Goal: Information Seeking & Learning: Find specific fact

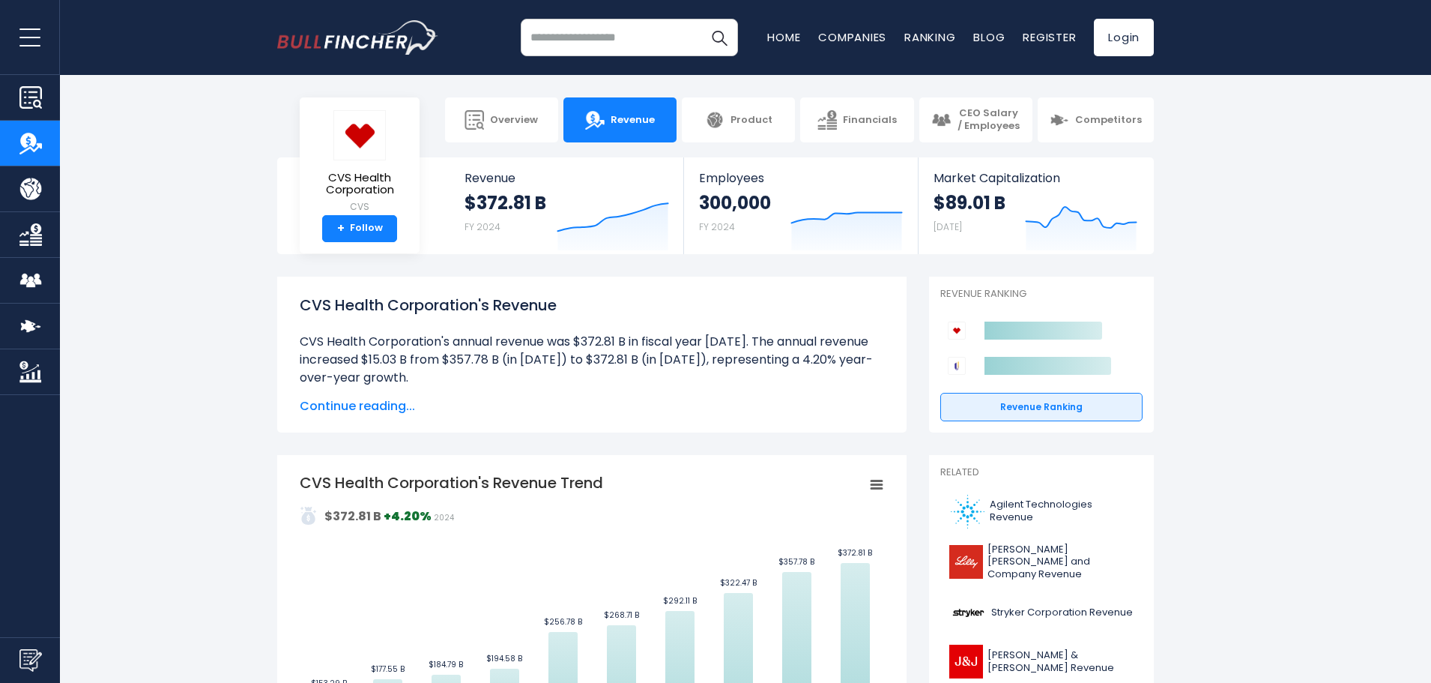
click at [363, 407] on span "Continue reading..." at bounding box center [592, 406] width 584 height 18
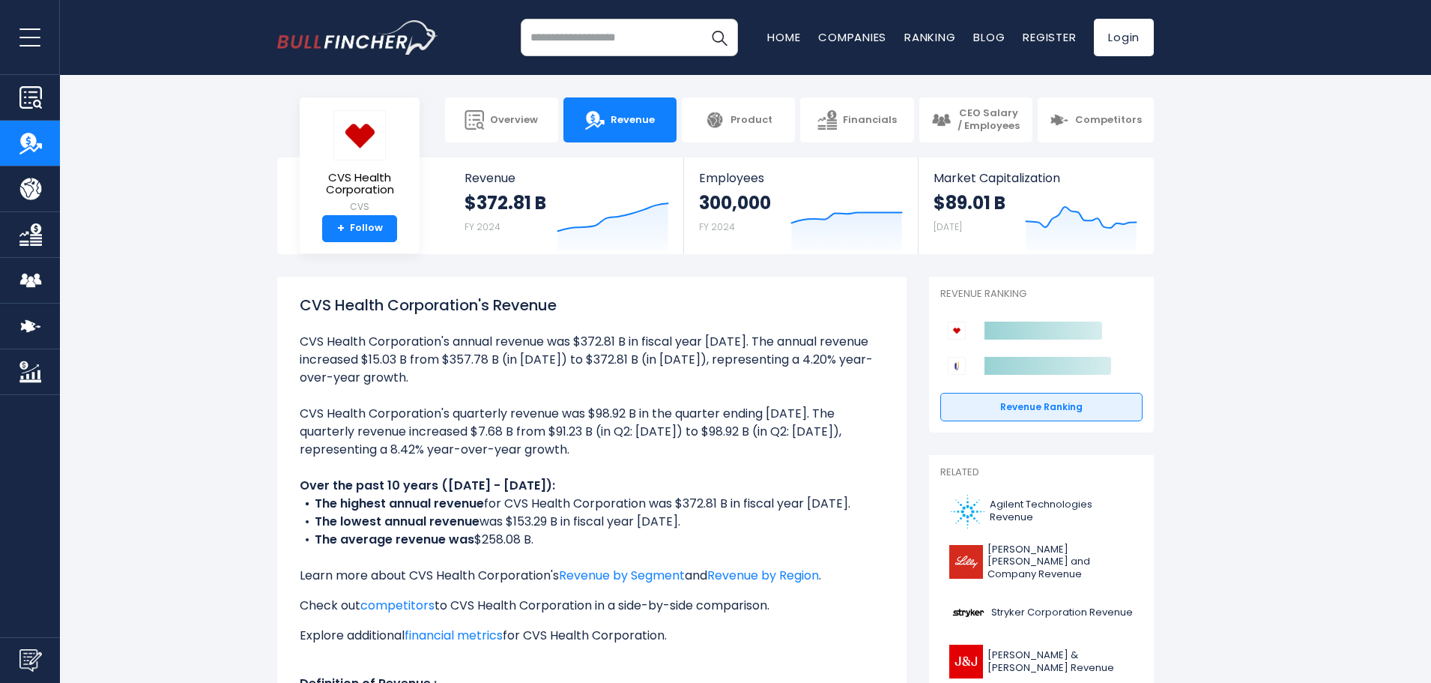
click at [504, 394] on ul "CVS Health Corporation's annual revenue was $372.81 B in fiscal year [DATE]. Th…" at bounding box center [592, 531] width 584 height 396
drag, startPoint x: 301, startPoint y: 342, endPoint x: 413, endPoint y: 373, distance: 115.8
click at [413, 373] on li "CVS Health Corporation's annual revenue was $372.81 B in fiscal year [DATE]. Th…" at bounding box center [592, 360] width 584 height 54
click at [324, 395] on ul "CVS Health Corporation's annual revenue was $372.81 B in fiscal year [DATE]. Th…" at bounding box center [592, 531] width 584 height 396
click at [315, 396] on ul "CVS Health Corporation's annual revenue was $372.81 B in fiscal year [DATE]. Th…" at bounding box center [592, 531] width 584 height 396
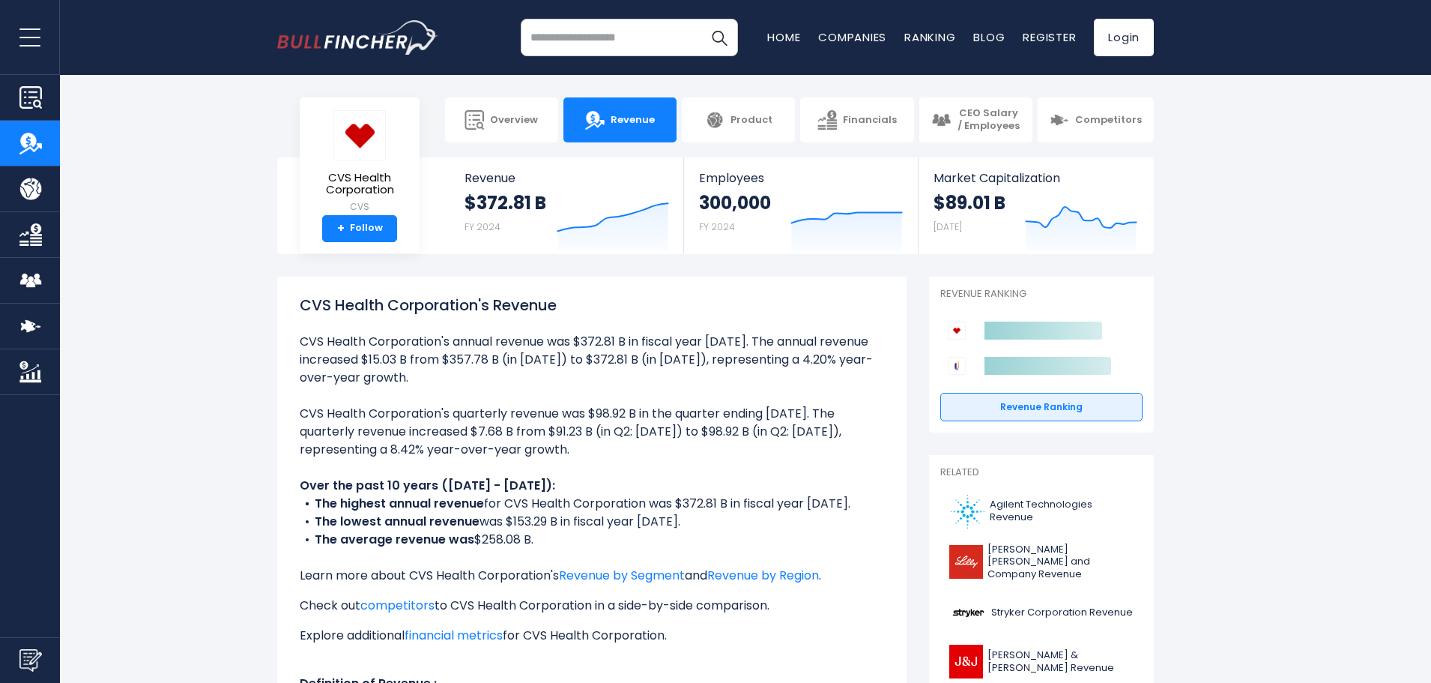
click at [390, 375] on li "CVS Health Corporation's annual revenue was $372.81 B in fiscal year [DATE]. Th…" at bounding box center [592, 360] width 584 height 54
click at [357, 372] on li "CVS Health Corporation's annual revenue was $372.81 B in fiscal year [DATE]. Th…" at bounding box center [592, 360] width 584 height 54
click at [308, 349] on li "CVS Health Corporation's annual revenue was $372.81 B in fiscal year [DATE]. Th…" at bounding box center [592, 360] width 584 height 54
drag, startPoint x: 301, startPoint y: 345, endPoint x: 441, endPoint y: 373, distance: 143.0
click at [450, 374] on li "CVS Health Corporation's annual revenue was $372.81 B in fiscal year [DATE]. Th…" at bounding box center [592, 360] width 584 height 54
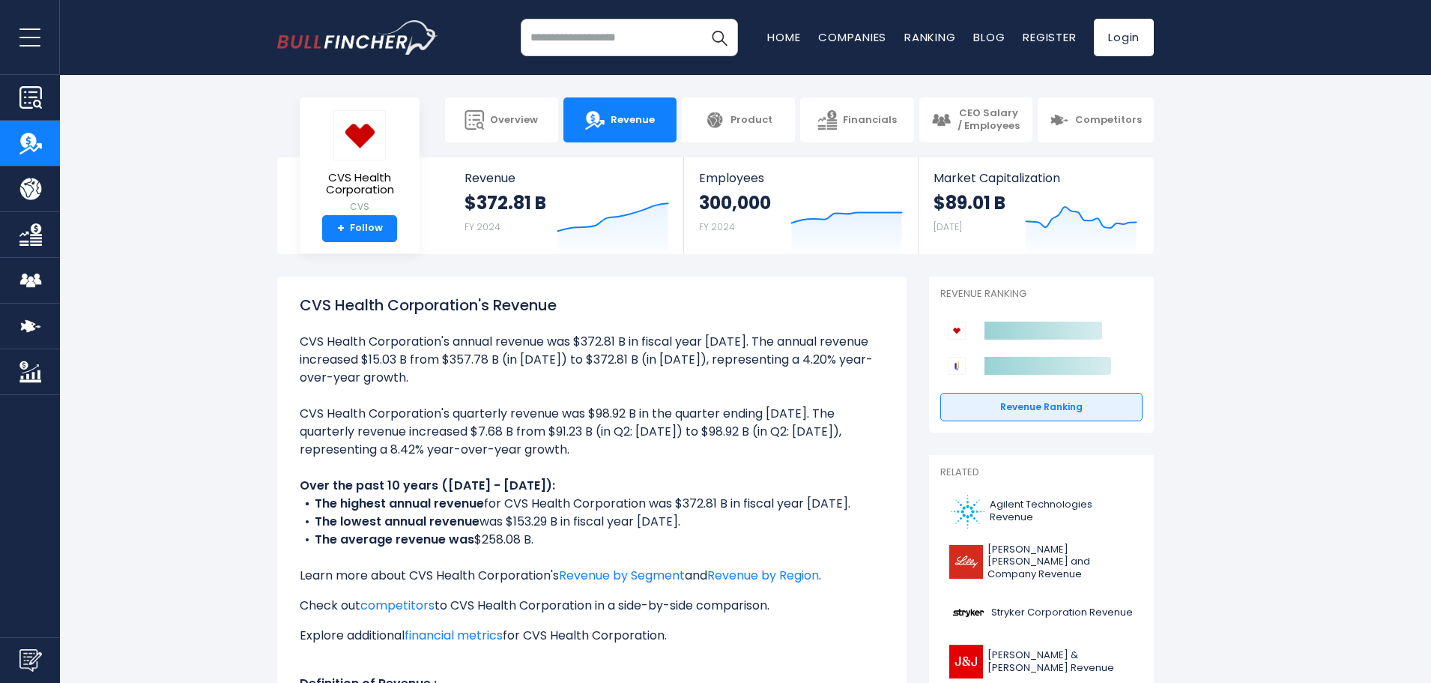
click at [405, 393] on ul "CVS Health Corporation's annual revenue was $372.81 B in fiscal year [DATE]. Th…" at bounding box center [592, 531] width 584 height 396
drag, startPoint x: 300, startPoint y: 342, endPoint x: 585, endPoint y: 452, distance: 306.0
click at [585, 452] on ul "CVS Health Corporation's annual revenue was $372.81 B in fiscal year [DATE]. Th…" at bounding box center [592, 531] width 584 height 396
copy ul "CVS Health Corporation's annual revenue was $372.81 B in fiscal year [DATE]. Th…"
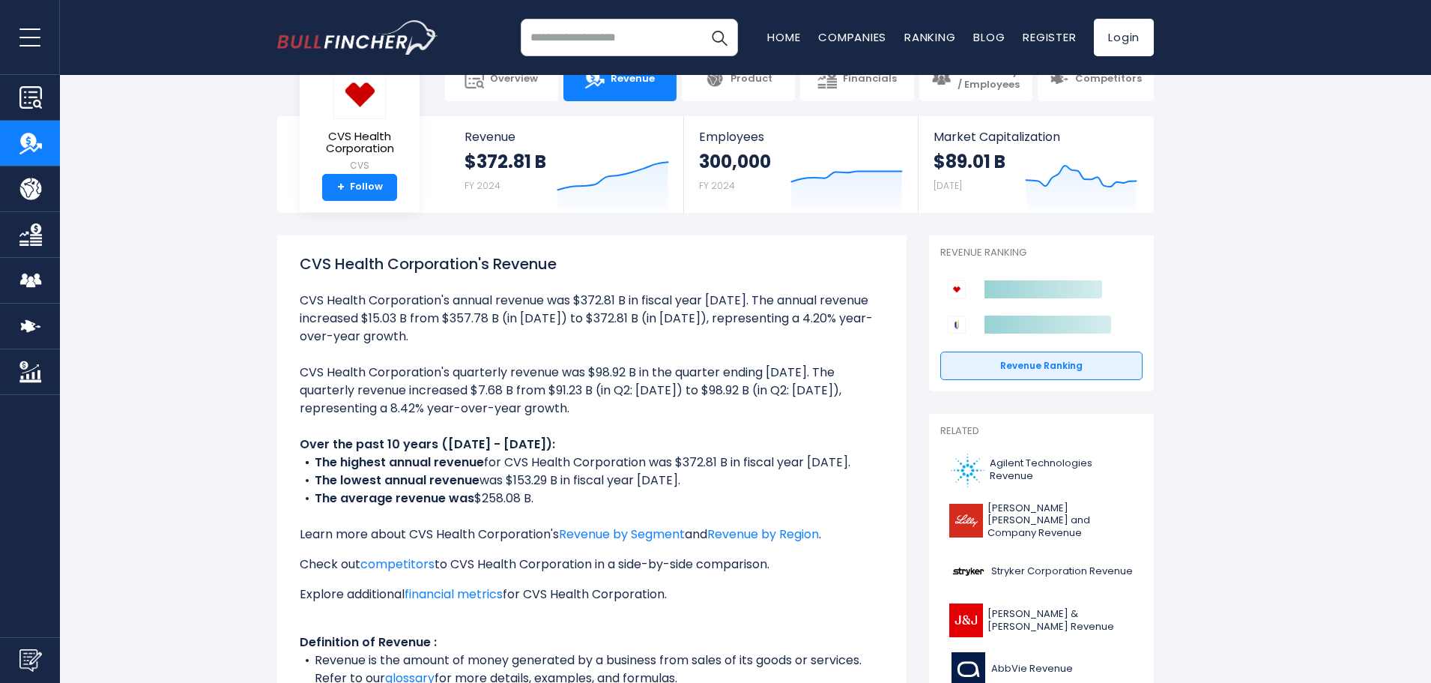
scroll to position [75, 0]
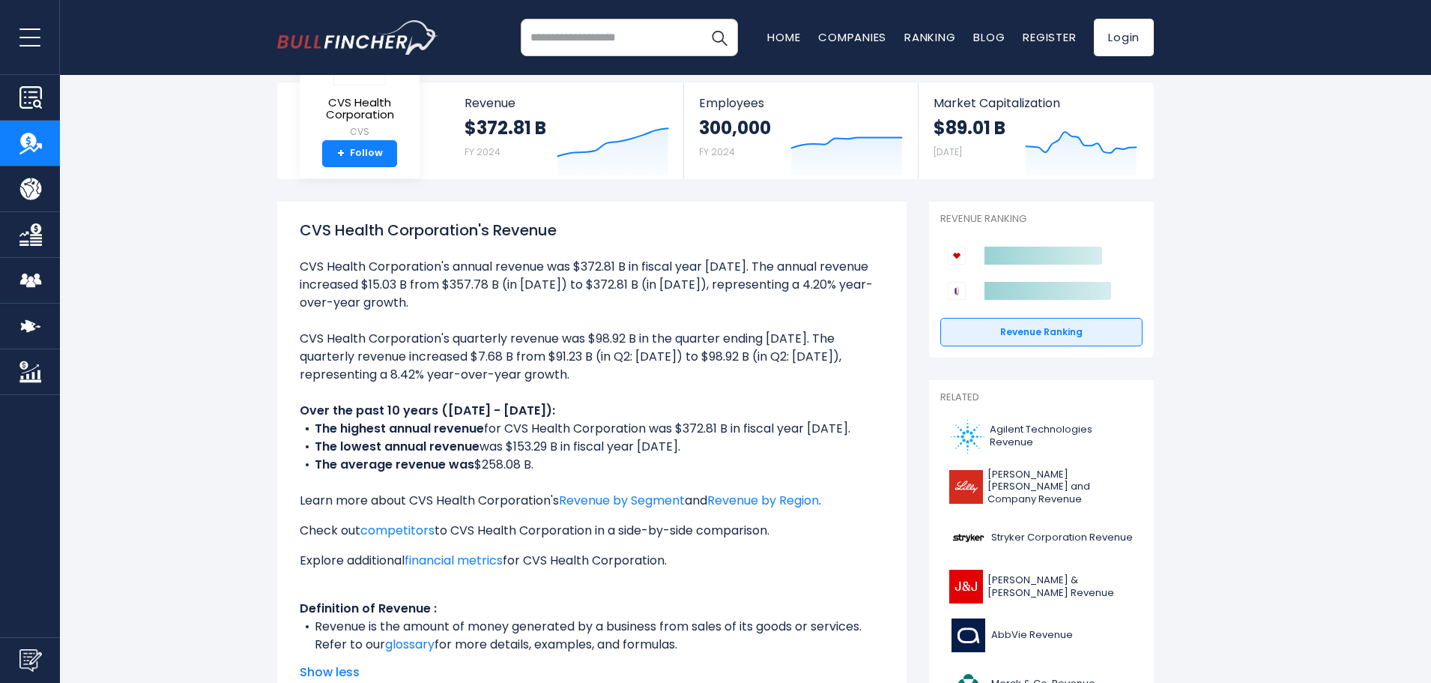
drag, startPoint x: 300, startPoint y: 409, endPoint x: 587, endPoint y: 462, distance: 292.5
click at [587, 462] on ul "CVS Health Corporation's annual revenue was $372.81 B in fiscal year [DATE]. Th…" at bounding box center [592, 456] width 584 height 396
copy ul "Over the past 10 years ([DATE] - [DATE]): The highest annual revenue for CVS He…"
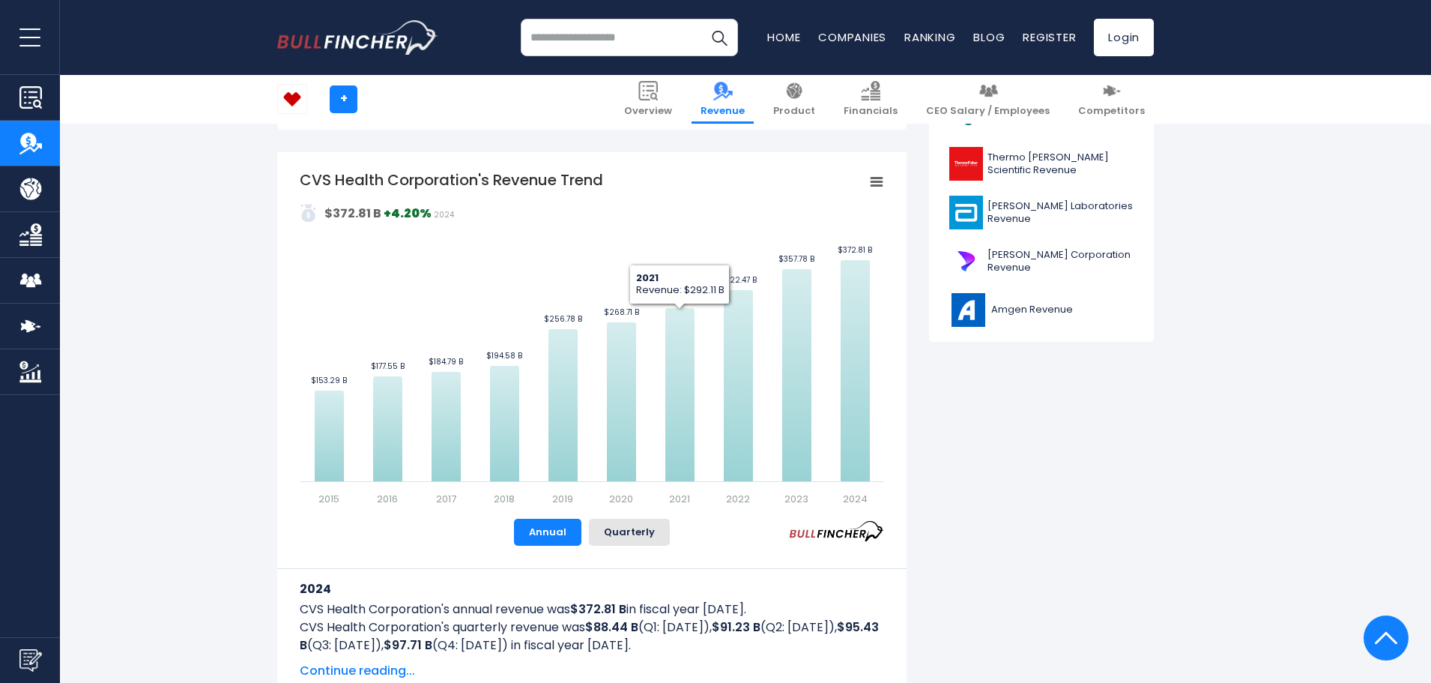
scroll to position [599, 0]
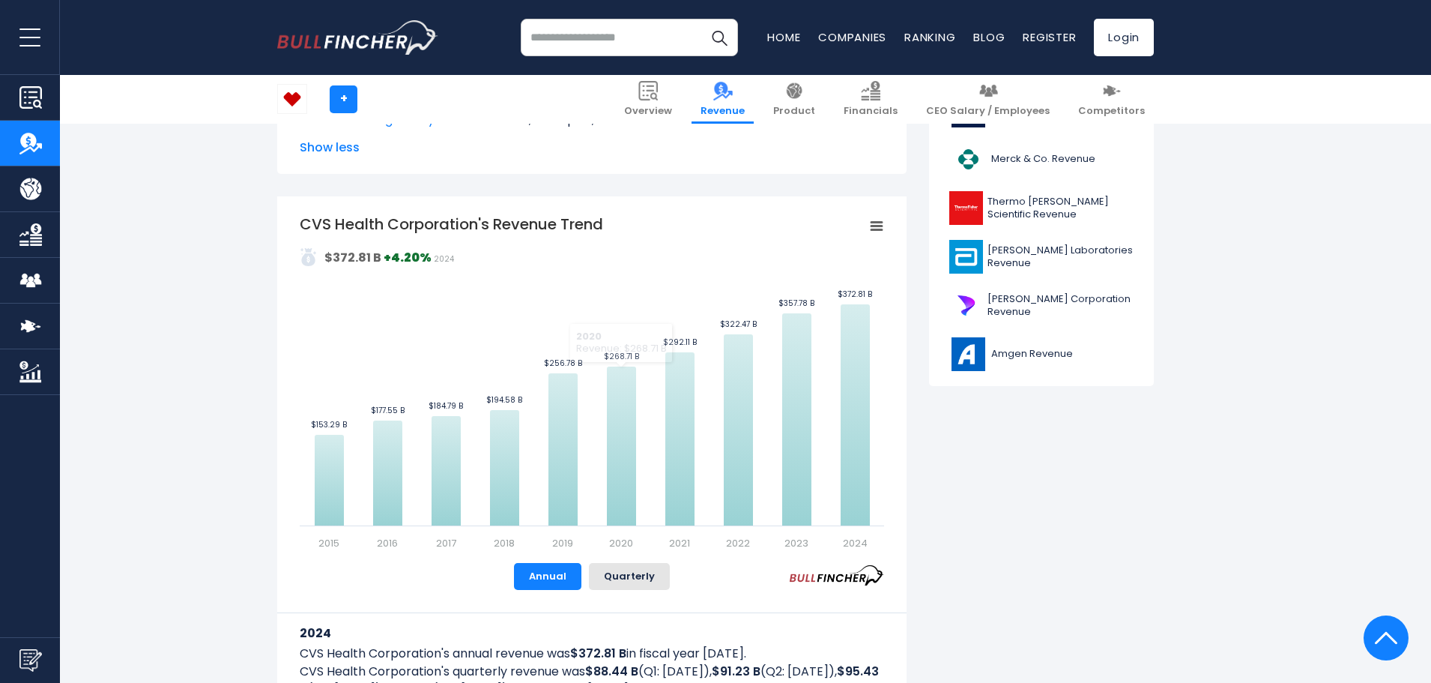
click at [293, 220] on div "CVS Health Corporation's Revenue Trend Created with Highcharts 12.1.2 Values Ch…" at bounding box center [591, 468] width 629 height 545
drag, startPoint x: 295, startPoint y: 220, endPoint x: 538, endPoint y: 304, distance: 256.9
click at [536, 306] on div "CVS Health Corporation's Revenue Trend Created with Highcharts 12.1.2 Values Ch…" at bounding box center [591, 468] width 629 height 545
click at [288, 215] on div "CVS Health Corporation's Revenue Trend Created with Highcharts 12.1.2 Values Ch…" at bounding box center [591, 468] width 629 height 545
click at [314, 225] on tspan "CVS Health Corporation's Revenue Trend" at bounding box center [451, 224] width 303 height 21
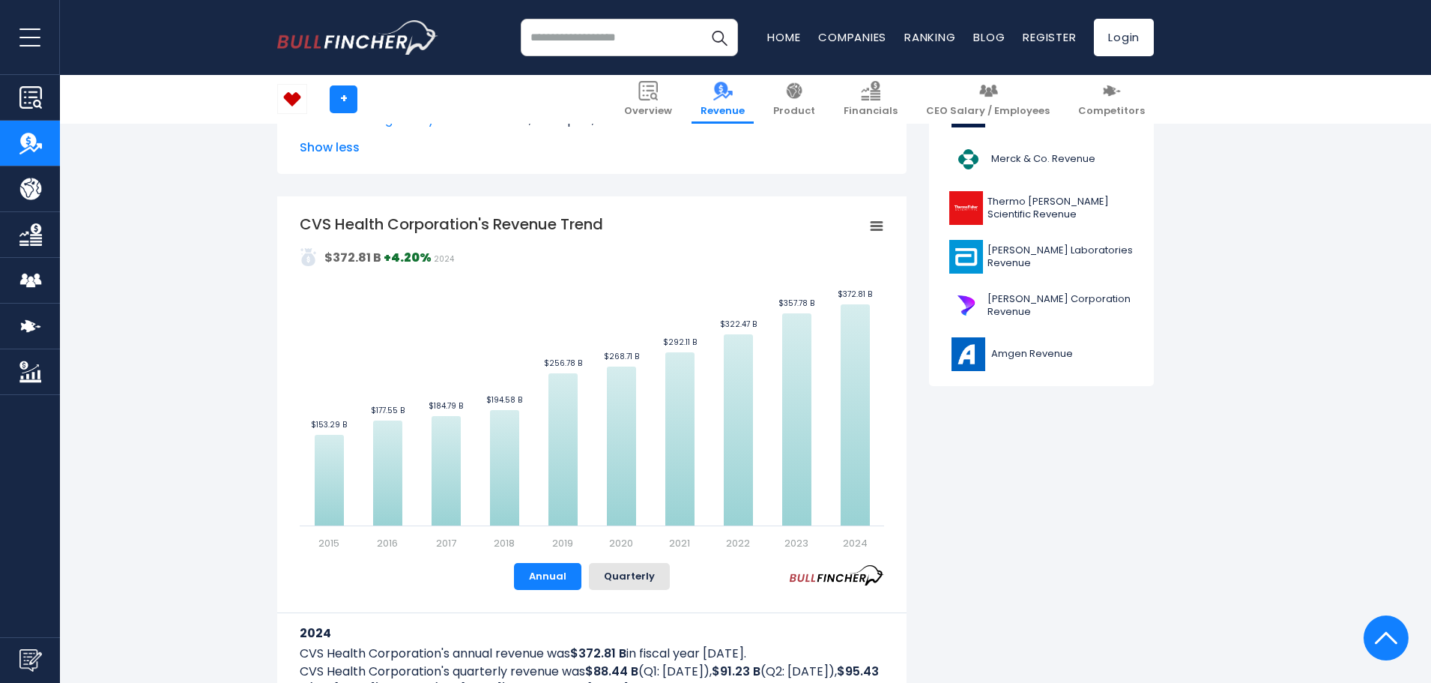
click at [880, 223] on icon "CVS Health Corporation's Revenue Trend" at bounding box center [876, 226] width 10 height 7
click at [814, 347] on li "Download JPEG Image" at bounding box center [825, 340] width 109 height 21
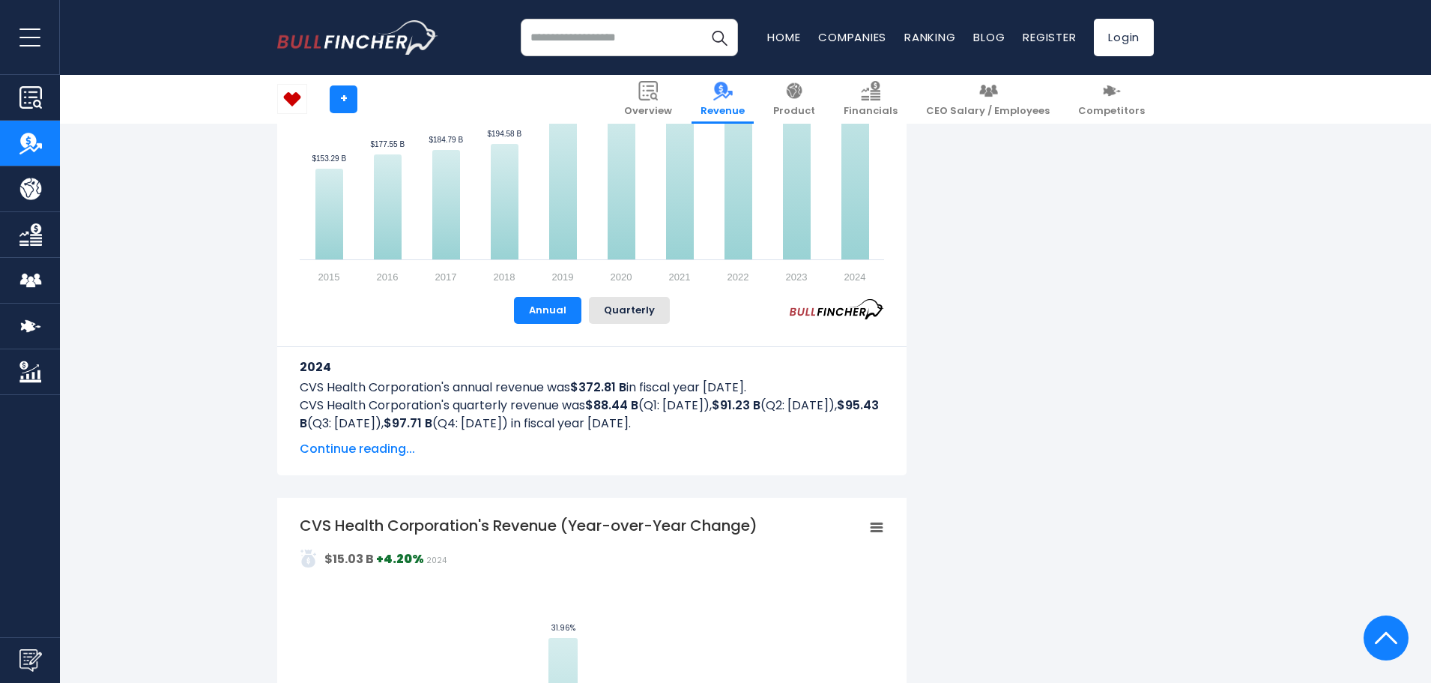
scroll to position [899, 0]
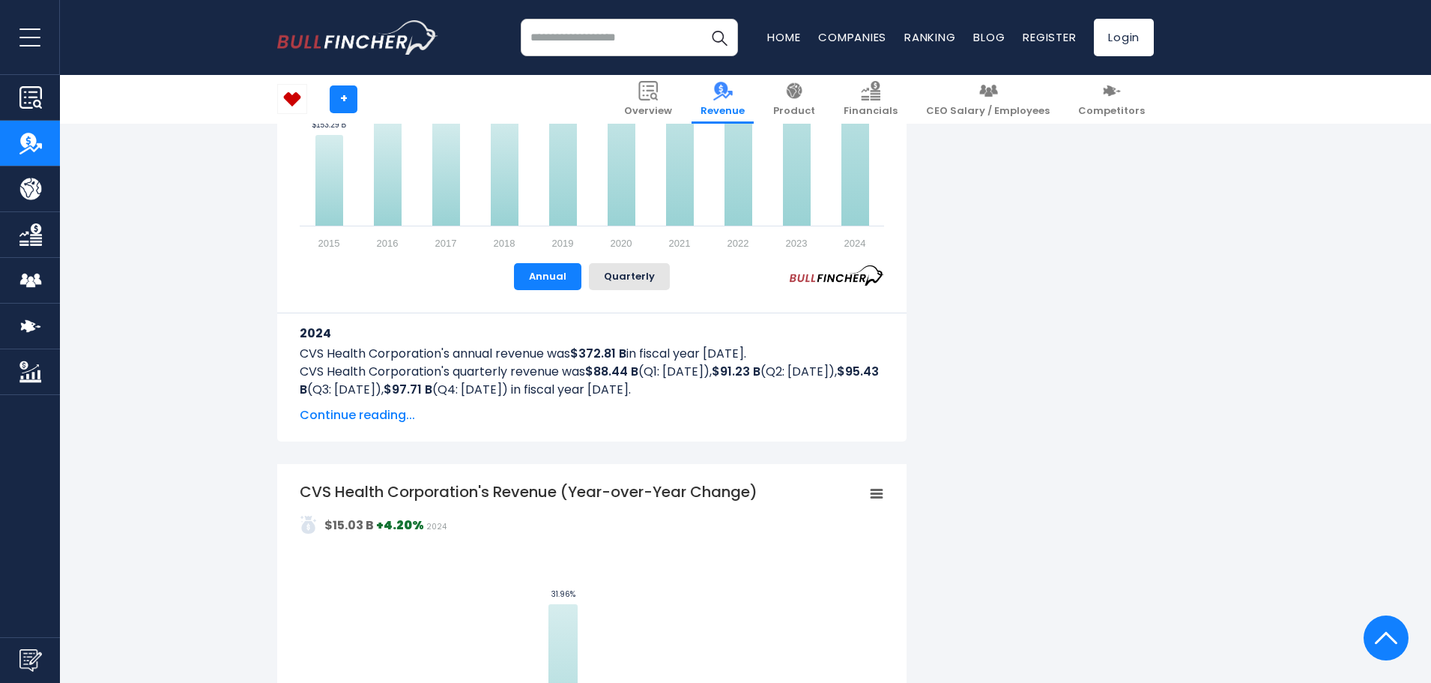
click at [363, 417] on span "Continue reading..." at bounding box center [592, 415] width 584 height 18
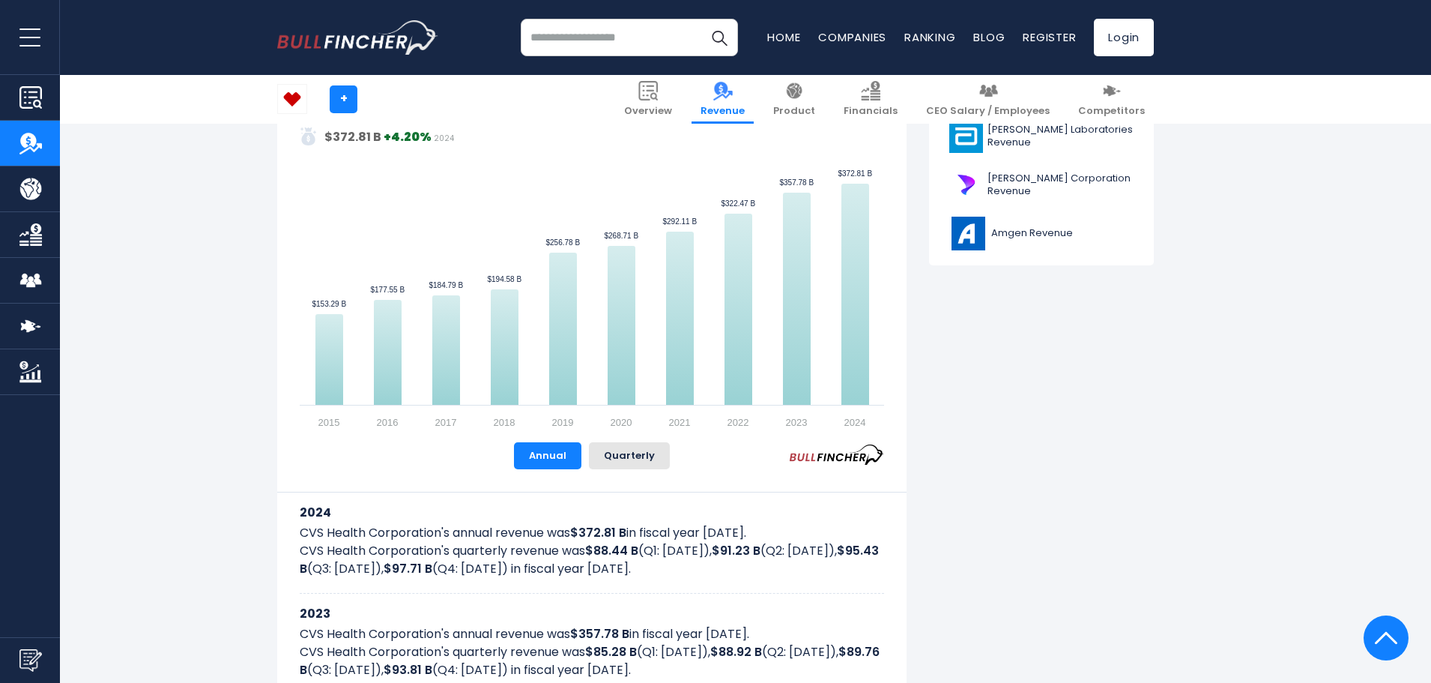
scroll to position [674, 0]
